Goal: Task Accomplishment & Management: Use online tool/utility

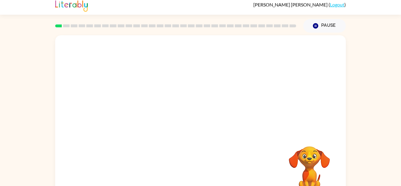
scroll to position [21, 0]
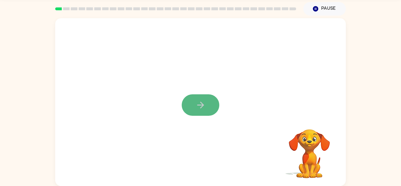
click at [200, 101] on icon "button" at bounding box center [201, 105] width 10 height 10
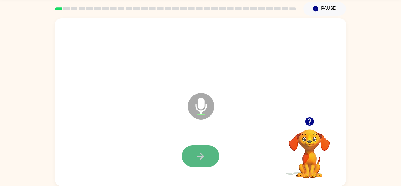
click at [197, 164] on button "button" at bounding box center [201, 155] width 38 height 21
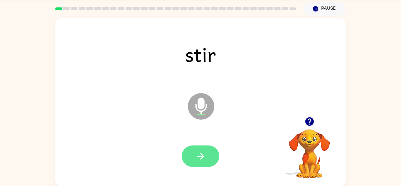
click at [206, 162] on button "button" at bounding box center [201, 155] width 38 height 21
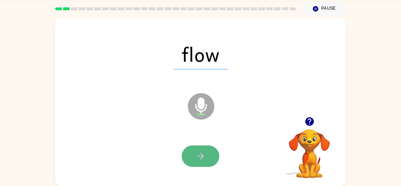
click at [205, 162] on button "button" at bounding box center [201, 155] width 38 height 21
click at [202, 150] on button "button" at bounding box center [201, 155] width 38 height 21
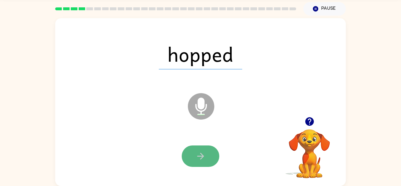
click at [185, 158] on button "button" at bounding box center [201, 155] width 38 height 21
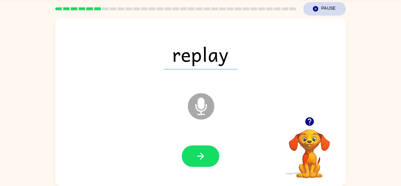
click at [316, 12] on icon "Pause" at bounding box center [315, 9] width 6 height 6
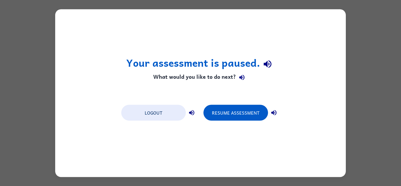
scroll to position [0, 0]
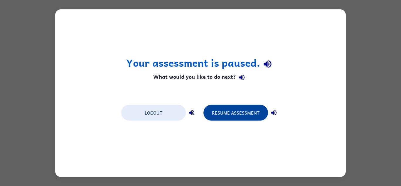
click at [248, 117] on button "Resume Assessment" at bounding box center [235, 113] width 65 height 16
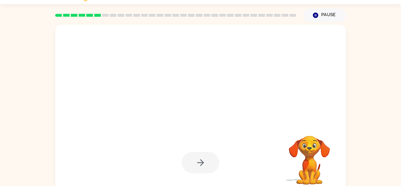
scroll to position [21, 0]
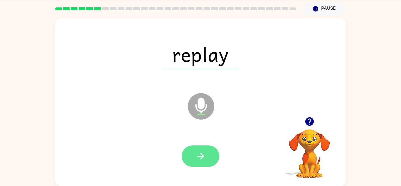
click at [196, 156] on icon "button" at bounding box center [201, 156] width 10 height 10
click at [212, 162] on button "button" at bounding box center [201, 155] width 38 height 21
click at [189, 154] on button "button" at bounding box center [201, 155] width 38 height 21
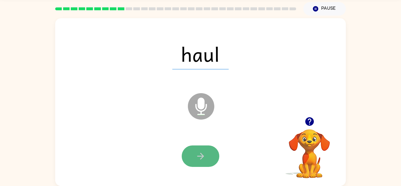
click at [189, 151] on button "button" at bounding box center [201, 155] width 38 height 21
click at [196, 159] on icon "button" at bounding box center [201, 156] width 10 height 10
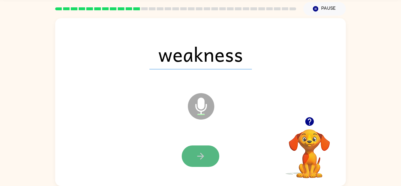
click at [204, 161] on button "button" at bounding box center [201, 155] width 38 height 21
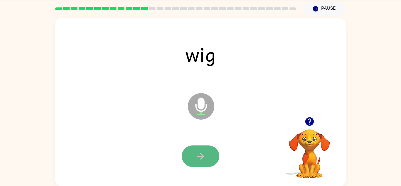
click at [187, 154] on button "button" at bounding box center [201, 155] width 38 height 21
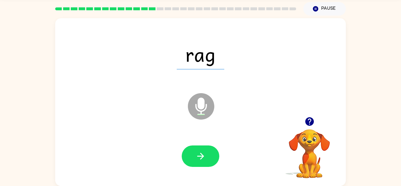
click at [225, 156] on div at bounding box center [200, 156] width 279 height 48
click at [189, 156] on button "button" at bounding box center [201, 155] width 38 height 21
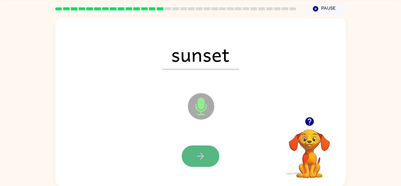
click at [186, 161] on button "button" at bounding box center [201, 155] width 38 height 21
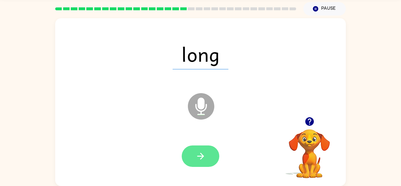
click at [187, 160] on button "button" at bounding box center [201, 155] width 38 height 21
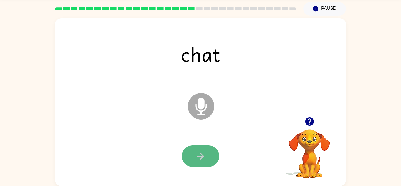
click at [190, 156] on button "button" at bounding box center [201, 155] width 38 height 21
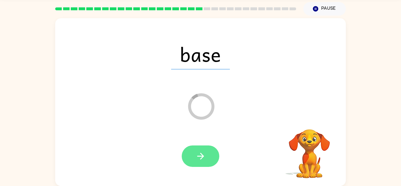
click at [188, 158] on button "button" at bounding box center [201, 155] width 38 height 21
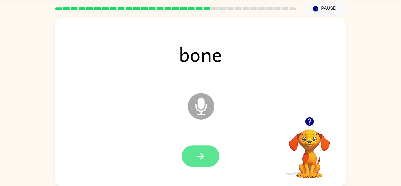
click at [188, 159] on button "button" at bounding box center [201, 155] width 38 height 21
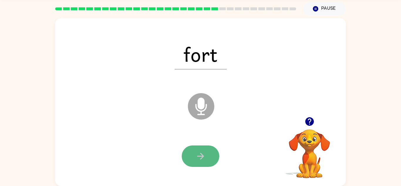
click at [186, 159] on button "button" at bounding box center [201, 155] width 38 height 21
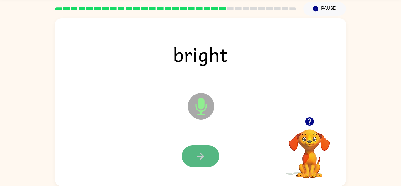
click at [187, 157] on button "button" at bounding box center [201, 155] width 38 height 21
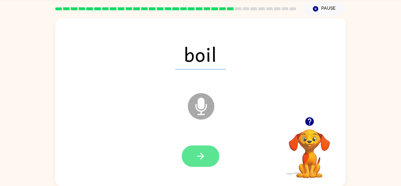
click at [188, 156] on button "button" at bounding box center [201, 155] width 38 height 21
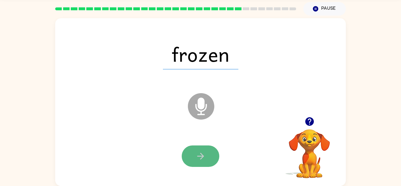
click at [189, 156] on button "button" at bounding box center [201, 155] width 38 height 21
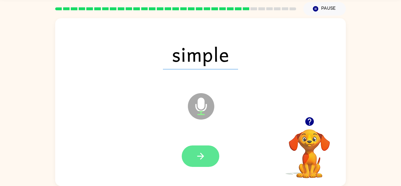
click at [188, 159] on button "button" at bounding box center [201, 155] width 38 height 21
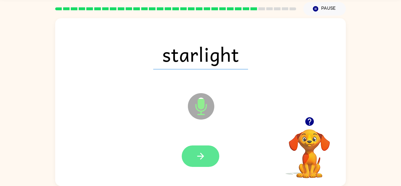
click at [188, 155] on button "button" at bounding box center [201, 155] width 38 height 21
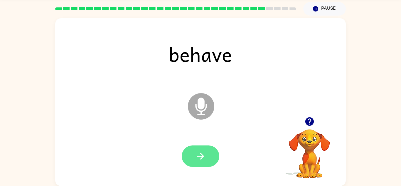
click at [189, 156] on button "button" at bounding box center [201, 155] width 38 height 21
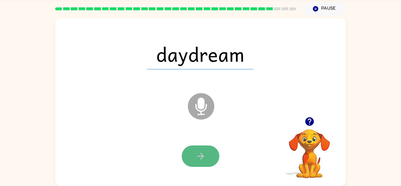
click at [189, 158] on button "button" at bounding box center [201, 155] width 38 height 21
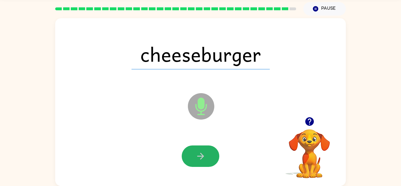
click at [196, 151] on icon "button" at bounding box center [201, 156] width 10 height 10
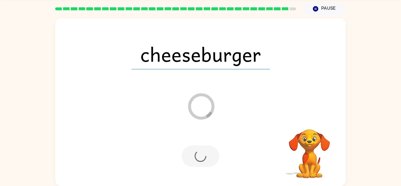
scroll to position [10, 0]
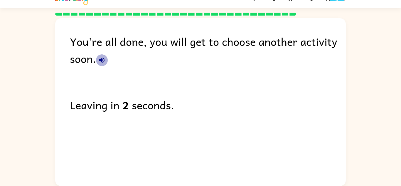
click at [98, 60] on icon "button" at bounding box center [101, 60] width 7 height 7
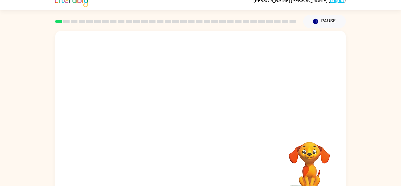
scroll to position [21, 0]
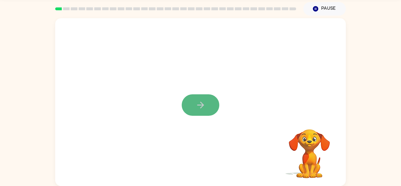
click at [203, 108] on icon "button" at bounding box center [201, 105] width 10 height 10
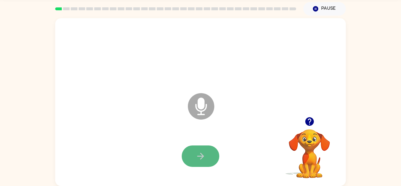
click at [203, 160] on icon "button" at bounding box center [201, 156] width 10 height 10
click at [201, 161] on button "button" at bounding box center [201, 155] width 38 height 21
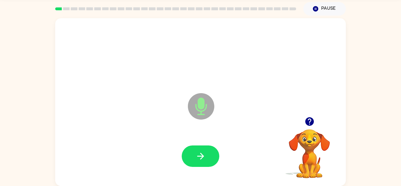
click at [201, 161] on button "button" at bounding box center [201, 155] width 38 height 21
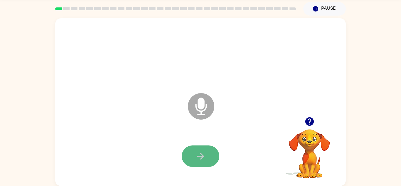
click at [213, 165] on button "button" at bounding box center [201, 155] width 38 height 21
click at [196, 152] on icon "button" at bounding box center [201, 156] width 10 height 10
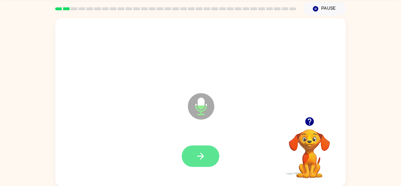
click at [197, 152] on icon "button" at bounding box center [201, 156] width 10 height 10
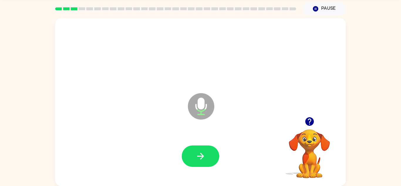
click at [198, 147] on button "button" at bounding box center [201, 155] width 38 height 21
click at [198, 151] on icon "button" at bounding box center [201, 156] width 10 height 10
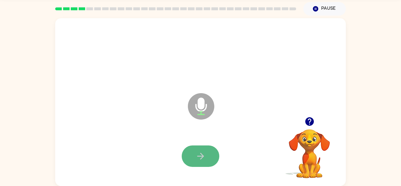
click at [198, 162] on button "button" at bounding box center [201, 155] width 38 height 21
click at [198, 159] on icon "button" at bounding box center [201, 156] width 10 height 10
click at [196, 157] on icon "button" at bounding box center [201, 156] width 10 height 10
click at [198, 157] on icon "button" at bounding box center [201, 156] width 10 height 10
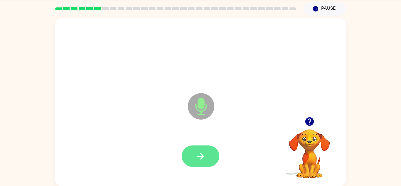
click at [198, 157] on icon "button" at bounding box center [201, 156] width 10 height 10
click at [198, 156] on icon "button" at bounding box center [200, 156] width 7 height 7
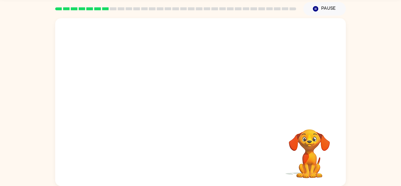
click at [205, 161] on div at bounding box center [200, 156] width 279 height 48
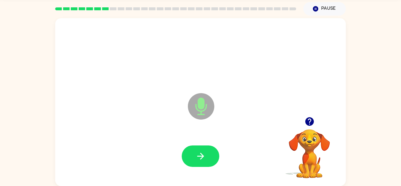
click at [205, 161] on icon "button" at bounding box center [201, 156] width 10 height 10
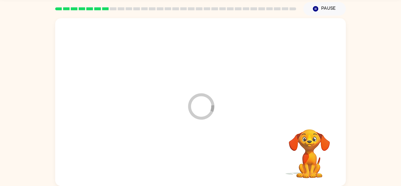
click at [205, 161] on div at bounding box center [200, 156] width 279 height 48
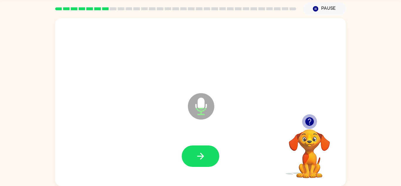
click at [312, 120] on icon "button" at bounding box center [309, 121] width 9 height 9
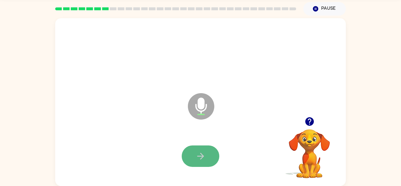
click at [188, 157] on button "button" at bounding box center [201, 155] width 38 height 21
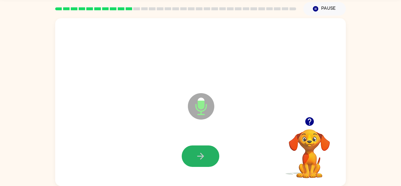
click at [189, 154] on button "button" at bounding box center [201, 155] width 38 height 21
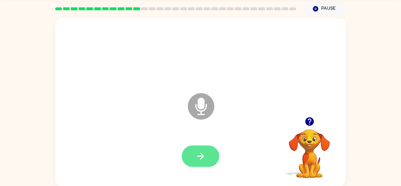
click at [189, 156] on button "button" at bounding box center [201, 155] width 38 height 21
click at [190, 161] on button "button" at bounding box center [201, 155] width 38 height 21
click at [192, 158] on button "button" at bounding box center [201, 155] width 38 height 21
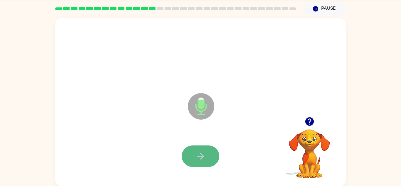
click at [193, 156] on button "button" at bounding box center [201, 155] width 38 height 21
click at [191, 155] on button "button" at bounding box center [201, 155] width 38 height 21
click at [193, 155] on button "button" at bounding box center [201, 155] width 38 height 21
click at [193, 159] on button "button" at bounding box center [201, 155] width 38 height 21
click at [191, 158] on button "button" at bounding box center [201, 155] width 38 height 21
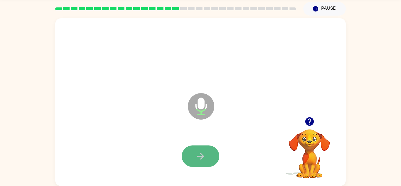
click at [193, 158] on button "button" at bounding box center [201, 155] width 38 height 21
click at [193, 159] on button "button" at bounding box center [201, 155] width 38 height 21
click at [194, 160] on button "button" at bounding box center [201, 155] width 38 height 21
click at [193, 162] on button "button" at bounding box center [201, 155] width 38 height 21
click at [194, 161] on button "button" at bounding box center [201, 155] width 38 height 21
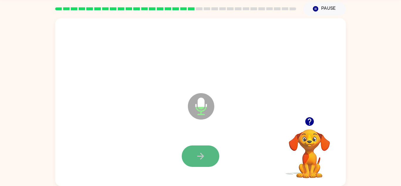
click at [193, 163] on button "button" at bounding box center [201, 155] width 38 height 21
click at [192, 162] on button "button" at bounding box center [201, 155] width 38 height 21
click at [192, 160] on button "button" at bounding box center [201, 155] width 38 height 21
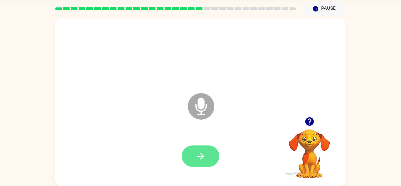
click at [192, 164] on button "button" at bounding box center [201, 155] width 38 height 21
click at [192, 159] on button "button" at bounding box center [201, 155] width 38 height 21
click at [193, 160] on button "button" at bounding box center [201, 155] width 38 height 21
click at [193, 161] on button "button" at bounding box center [201, 155] width 38 height 21
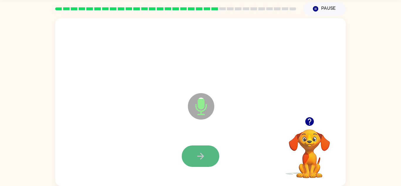
click at [195, 159] on button "button" at bounding box center [201, 155] width 38 height 21
click at [196, 159] on icon "button" at bounding box center [201, 156] width 10 height 10
click at [193, 158] on button "button" at bounding box center [201, 155] width 38 height 21
click at [200, 159] on icon "button" at bounding box center [201, 156] width 10 height 10
click at [201, 158] on icon "button" at bounding box center [200, 156] width 7 height 7
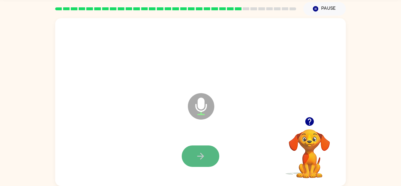
click at [199, 156] on icon "button" at bounding box center [200, 156] width 7 height 7
click at [200, 157] on icon "button" at bounding box center [201, 156] width 10 height 10
click at [199, 152] on icon "button" at bounding box center [201, 156] width 10 height 10
click at [199, 153] on icon "button" at bounding box center [201, 156] width 10 height 10
click at [200, 152] on icon "button" at bounding box center [201, 156] width 10 height 10
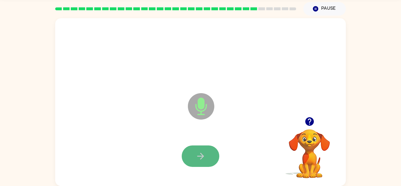
click at [199, 152] on icon "button" at bounding box center [201, 156] width 10 height 10
click at [200, 149] on button "button" at bounding box center [201, 155] width 38 height 21
click at [200, 150] on button "button" at bounding box center [201, 155] width 38 height 21
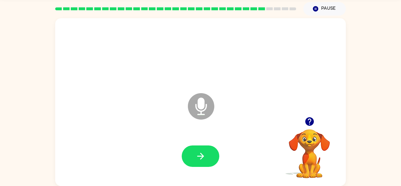
click at [309, 122] on icon "button" at bounding box center [309, 121] width 9 height 9
click at [305, 124] on icon "button" at bounding box center [309, 121] width 10 height 10
click at [210, 158] on button "button" at bounding box center [201, 155] width 38 height 21
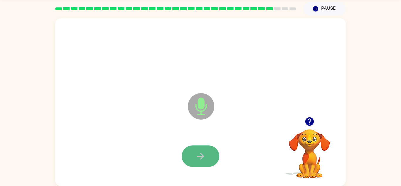
click at [211, 158] on button "button" at bounding box center [201, 155] width 38 height 21
click at [213, 157] on button "button" at bounding box center [201, 155] width 38 height 21
click at [213, 156] on button "button" at bounding box center [201, 155] width 38 height 21
click at [215, 157] on button "button" at bounding box center [201, 155] width 38 height 21
click at [193, 160] on button "button" at bounding box center [201, 155] width 38 height 21
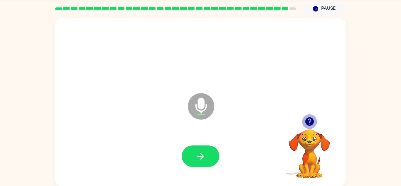
click at [310, 120] on icon "button" at bounding box center [309, 121] width 10 height 10
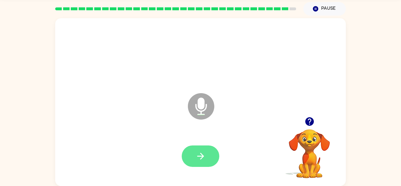
click at [201, 166] on button "button" at bounding box center [201, 155] width 38 height 21
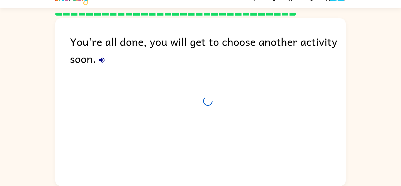
scroll to position [10, 0]
click at [106, 63] on button "button" at bounding box center [102, 60] width 12 height 12
